Goal: Find contact information: Find contact information

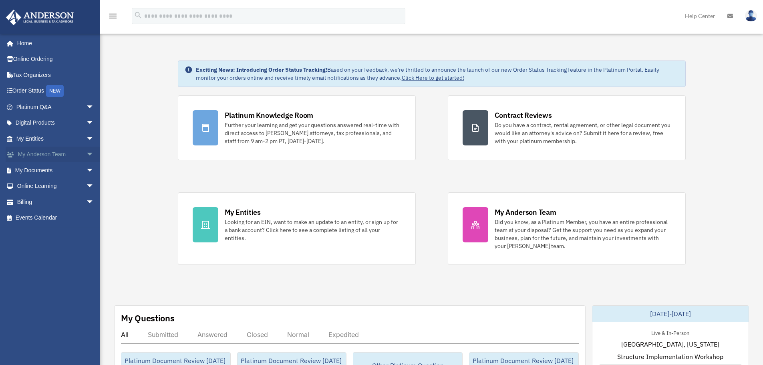
click at [87, 157] on span "arrow_drop_down" at bounding box center [94, 155] width 16 height 16
click at [87, 157] on span "arrow_drop_up" at bounding box center [94, 155] width 16 height 16
click at [86, 137] on span "arrow_drop_down" at bounding box center [94, 139] width 16 height 16
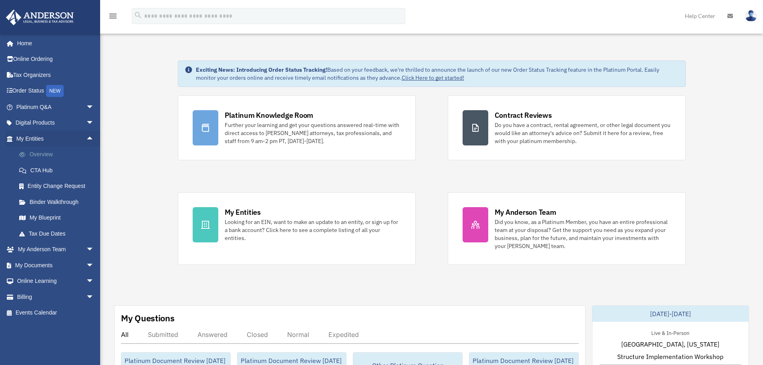
click at [79, 149] on link "Overview" at bounding box center [58, 155] width 95 height 16
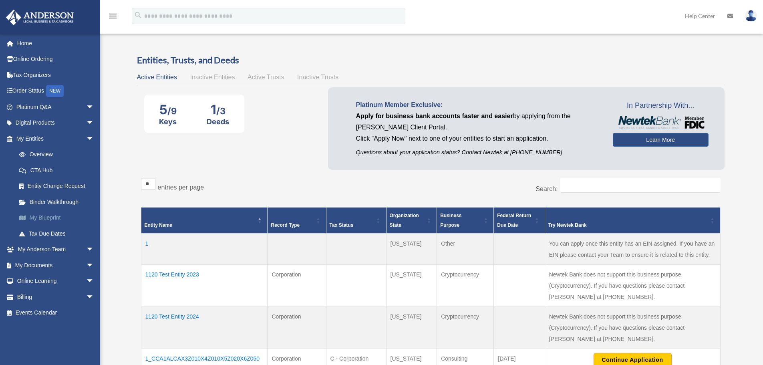
click at [44, 219] on link "My Blueprint" at bounding box center [58, 218] width 95 height 16
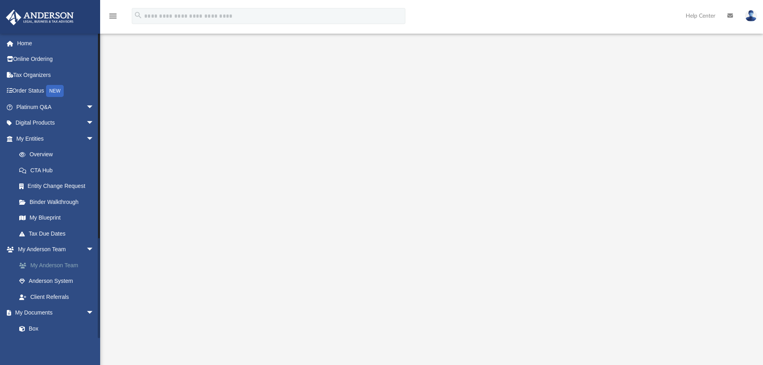
click at [64, 271] on link "My Anderson Team" at bounding box center [58, 265] width 95 height 16
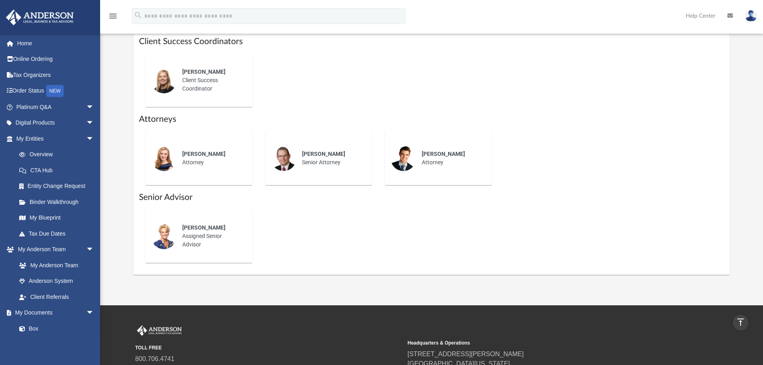
scroll to position [240, 0]
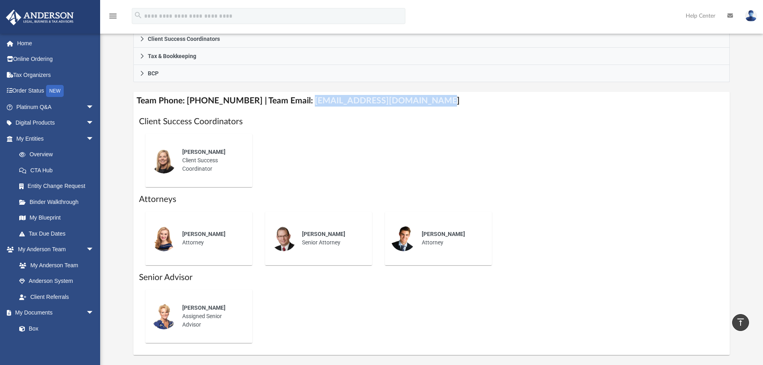
drag, startPoint x: 443, startPoint y: 103, endPoint x: 298, endPoint y: 104, distance: 144.6
click at [298, 104] on h4 "Team Phone: [PHONE_NUMBER] | Team Email: [EMAIL_ADDRESS][DOMAIN_NAME]" at bounding box center [431, 101] width 597 height 18
copy h4 "[EMAIL_ADDRESS][DOMAIN_NAME]"
